Goal: Task Accomplishment & Management: Use online tool/utility

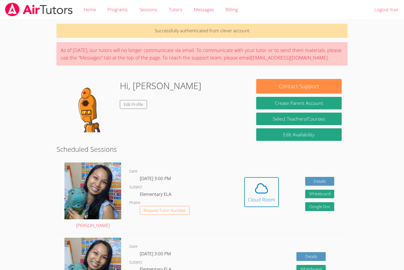
click at [279, 198] on div "Hidden Cloud Room Details Whiteboard Hidden Google Doc" at bounding box center [289, 195] width 116 height 75
click at [262, 191] on icon at bounding box center [261, 188] width 15 height 15
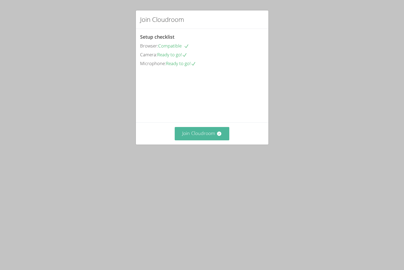
click at [202, 140] on button "Join Cloudroom" at bounding box center [202, 133] width 55 height 13
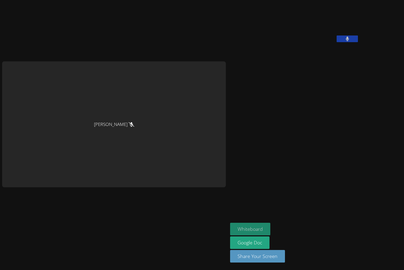
click at [230, 233] on button "Whiteboard" at bounding box center [250, 228] width 40 height 13
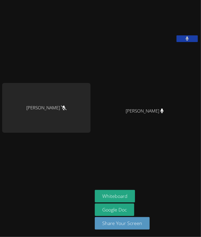
click at [186, 41] on icon at bounding box center [187, 38] width 3 height 5
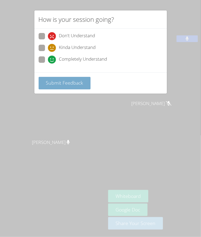
click at [82, 85] on span "Submit Feedback" at bounding box center [64, 83] width 37 height 6
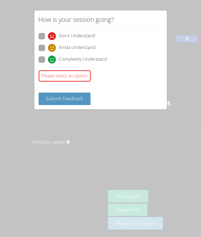
click at [48, 52] on span at bounding box center [48, 52] width 0 height 0
click at [48, 49] on input "Kinda Understand" at bounding box center [50, 47] width 5 height 5
radio input "true"
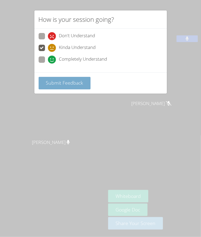
click at [61, 88] on button "Submit Feedback" at bounding box center [65, 83] width 52 height 13
